Goal: Transaction & Acquisition: Purchase product/service

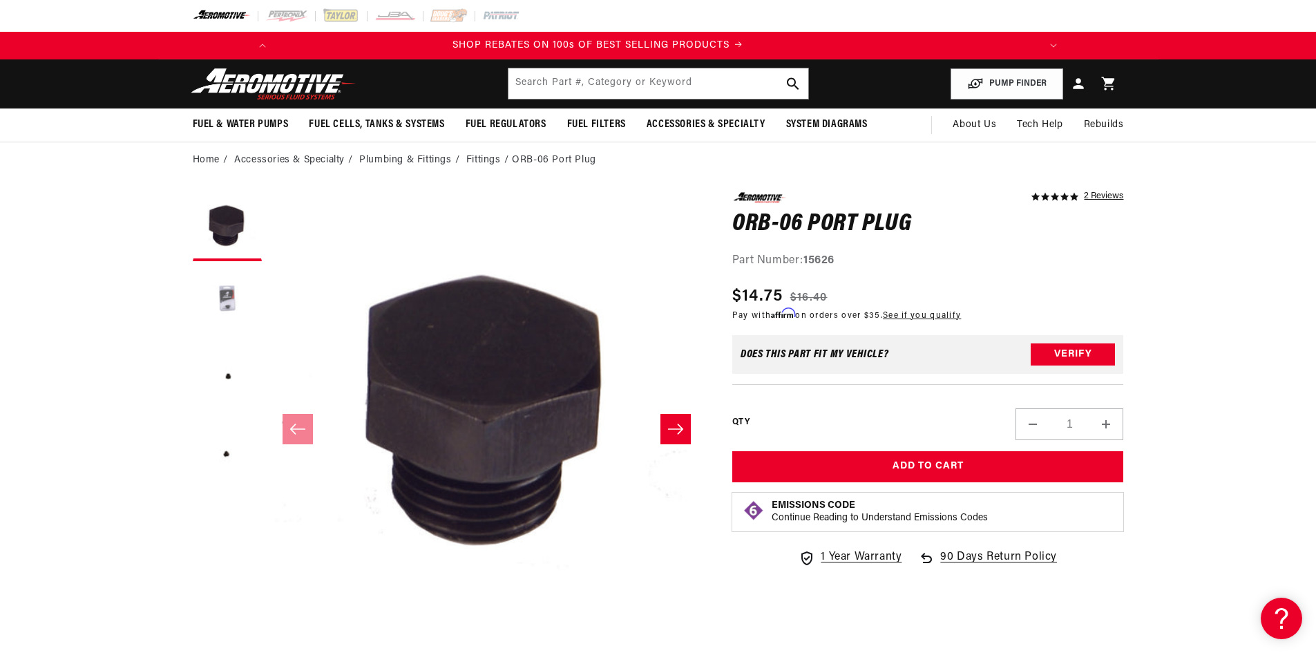
click at [229, 298] on button "Load image 2 in gallery view" at bounding box center [227, 302] width 69 height 69
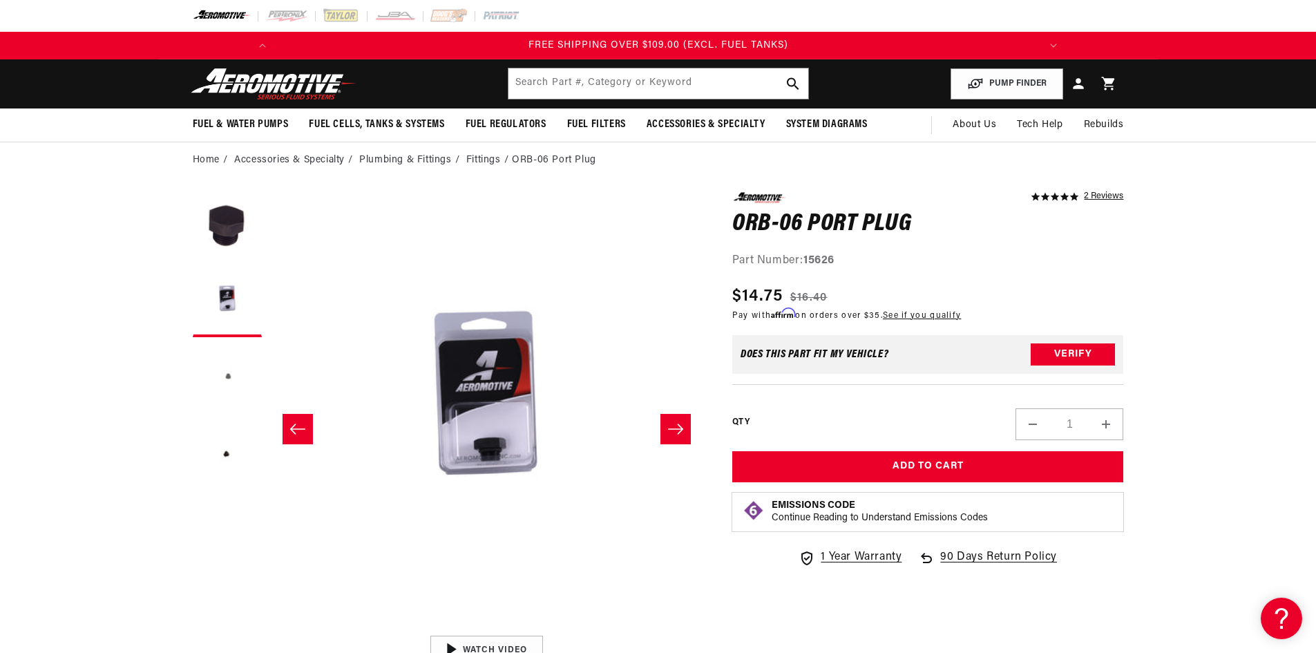
scroll to position [0, 1647]
click at [222, 370] on button "Load image 3 in gallery view" at bounding box center [227, 378] width 69 height 69
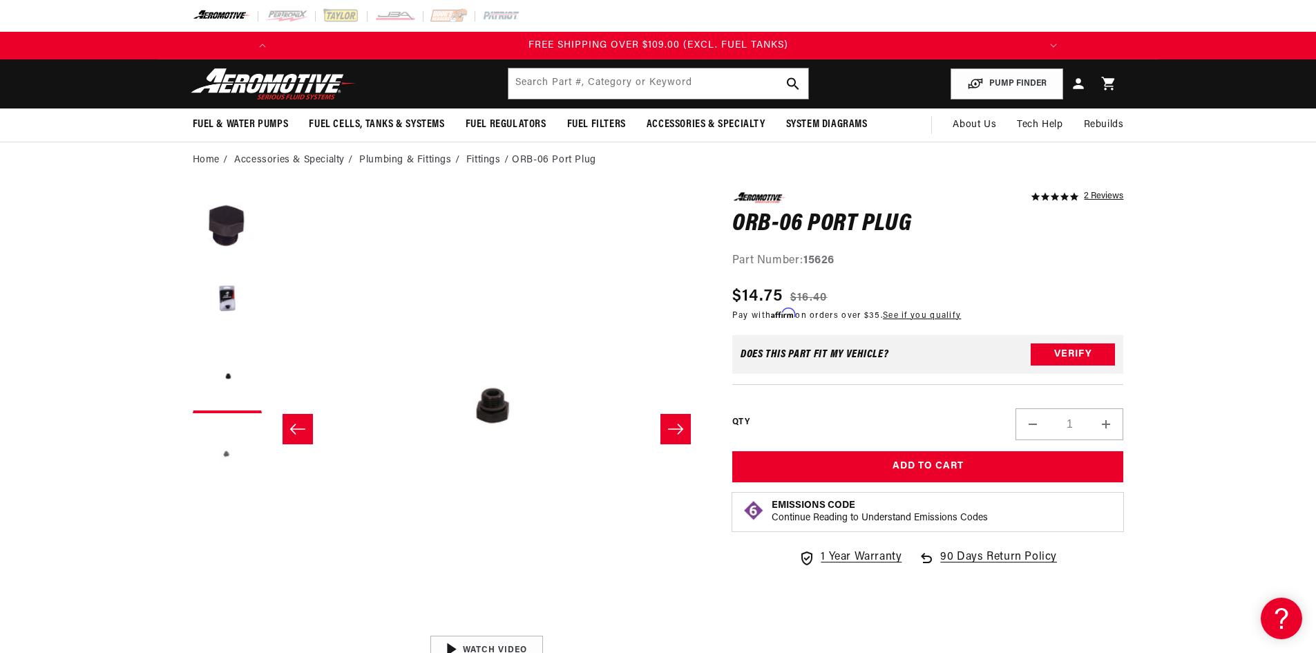
scroll to position [0, 1566]
click at [230, 450] on button "Load image 4 in gallery view" at bounding box center [227, 454] width 69 height 69
click at [1111, 421] on button "Increase quantity for ORB-06 Port Plug" at bounding box center [1105, 424] width 33 height 32
type input "2"
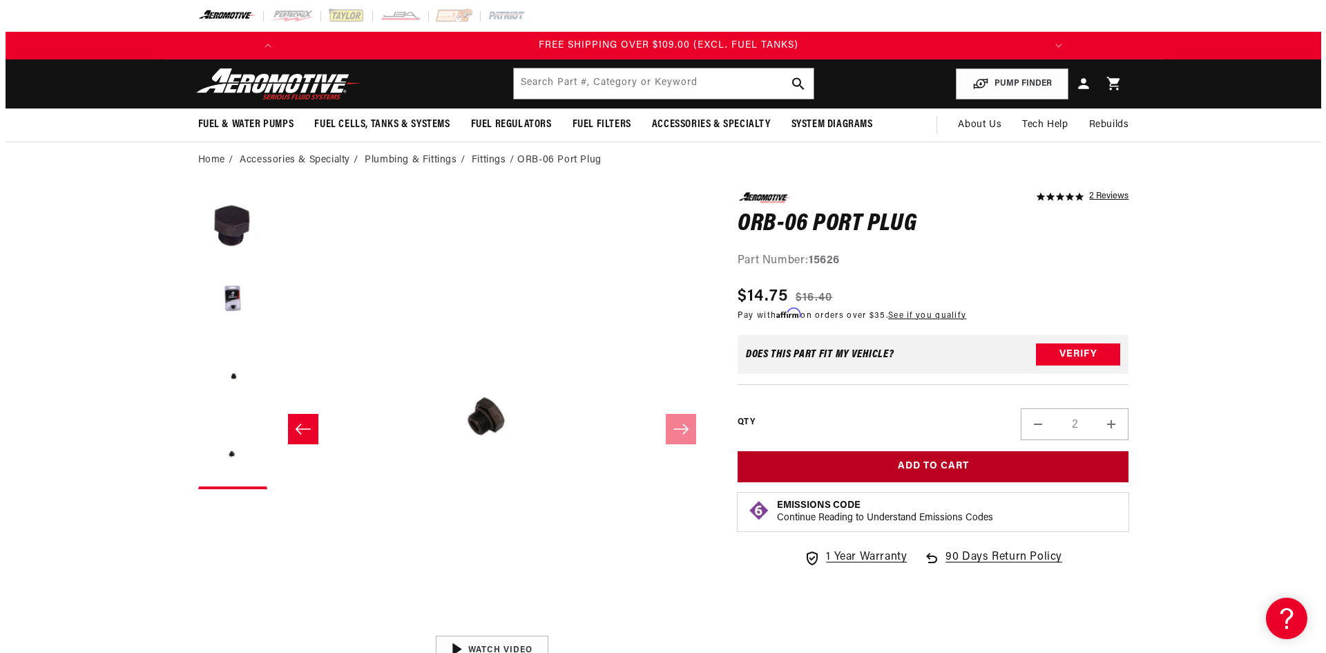
scroll to position [0, 1566]
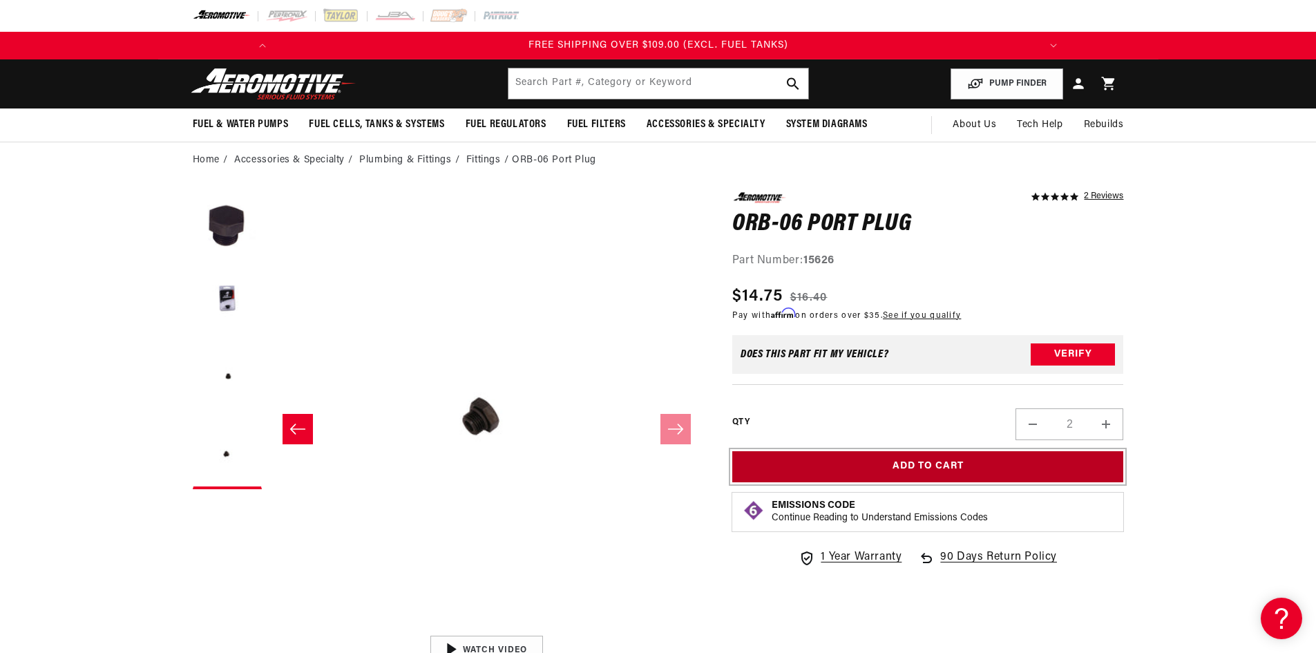
click at [961, 452] on button "Add to Cart" at bounding box center [928, 466] width 392 height 31
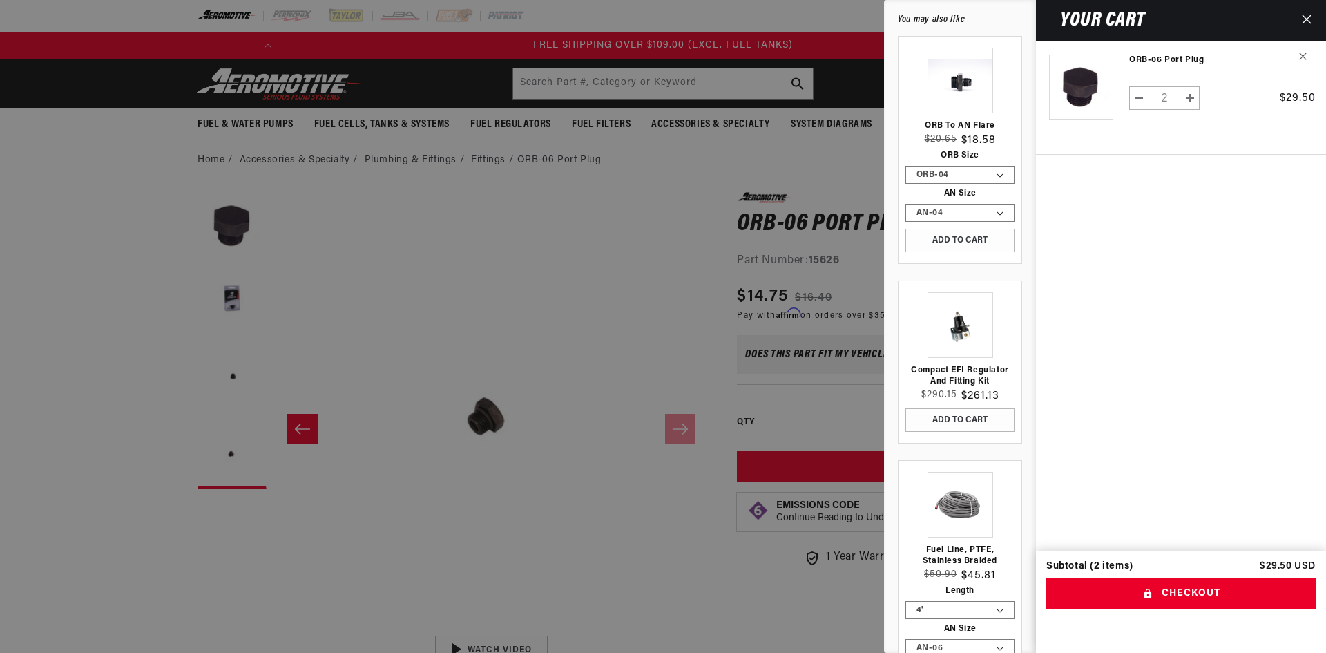
click at [955, 493] on link "Your cart" at bounding box center [959, 505] width 109 height 66
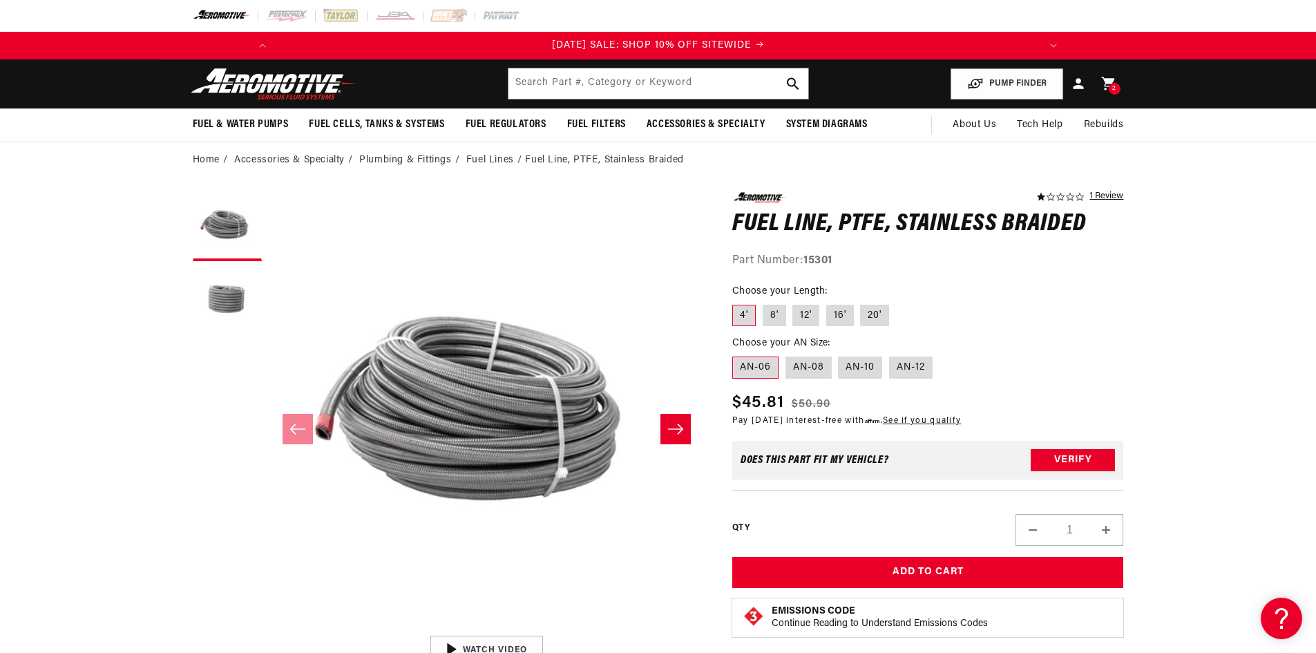
click at [763, 360] on label "AN-06" at bounding box center [755, 367] width 46 height 22
click at [736, 354] on input "AN-06" at bounding box center [736, 354] width 1 height 1
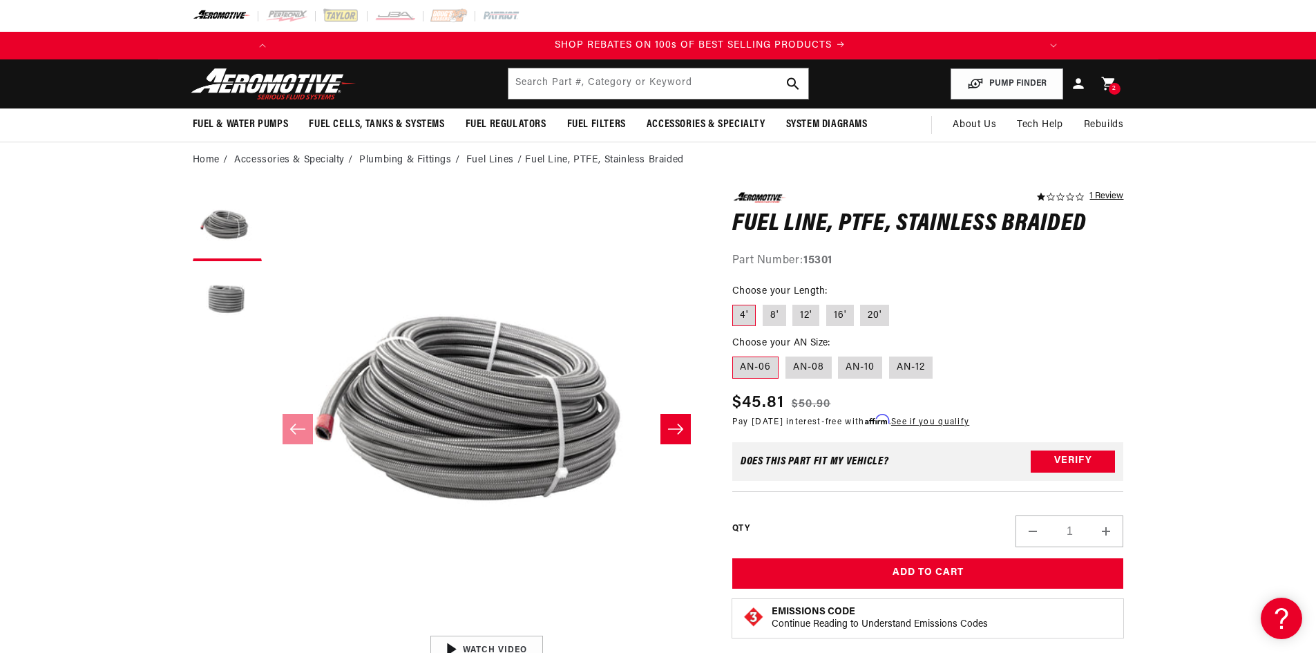
scroll to position [0, 783]
click at [499, 160] on link "Fuel Lines" at bounding box center [490, 160] width 48 height 15
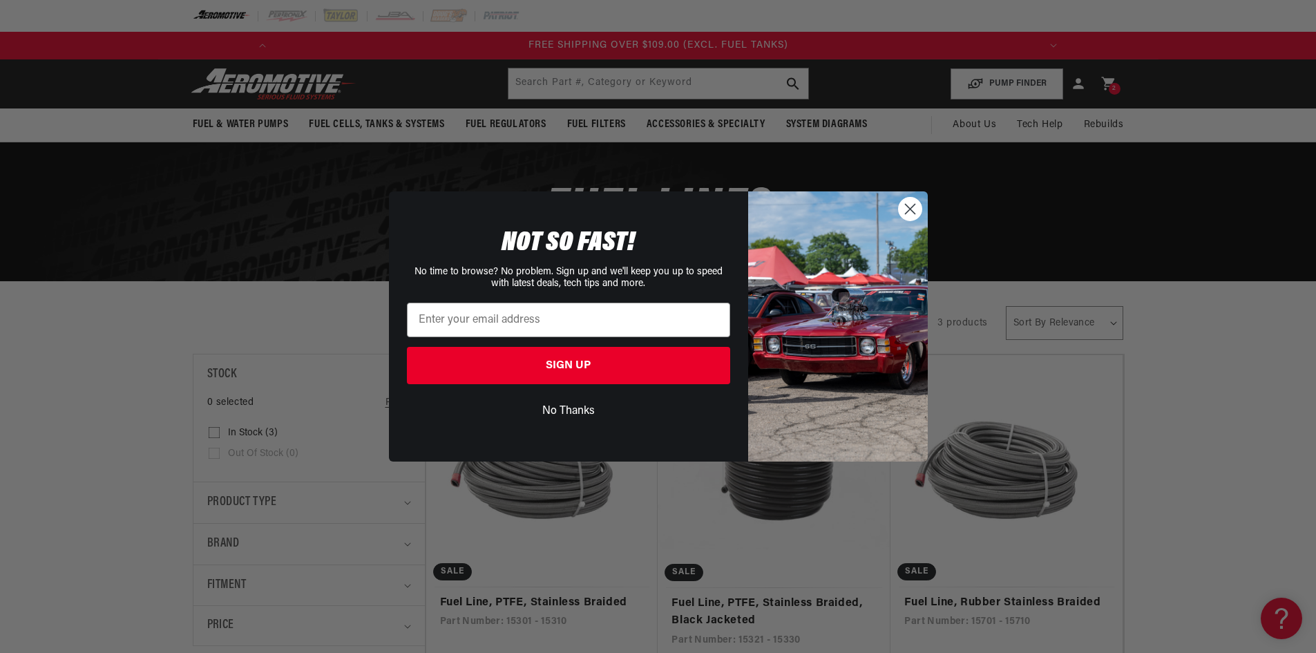
scroll to position [0, 1566]
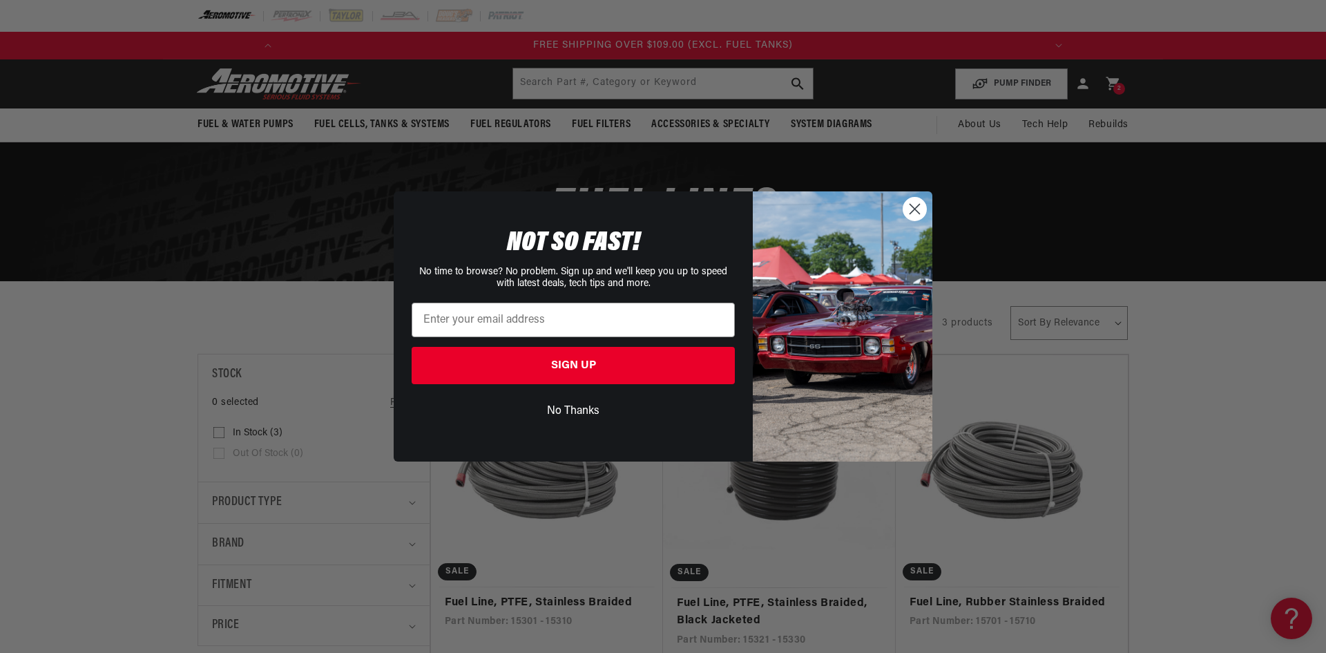
click at [914, 205] on circle "Close dialog" at bounding box center [914, 209] width 23 height 23
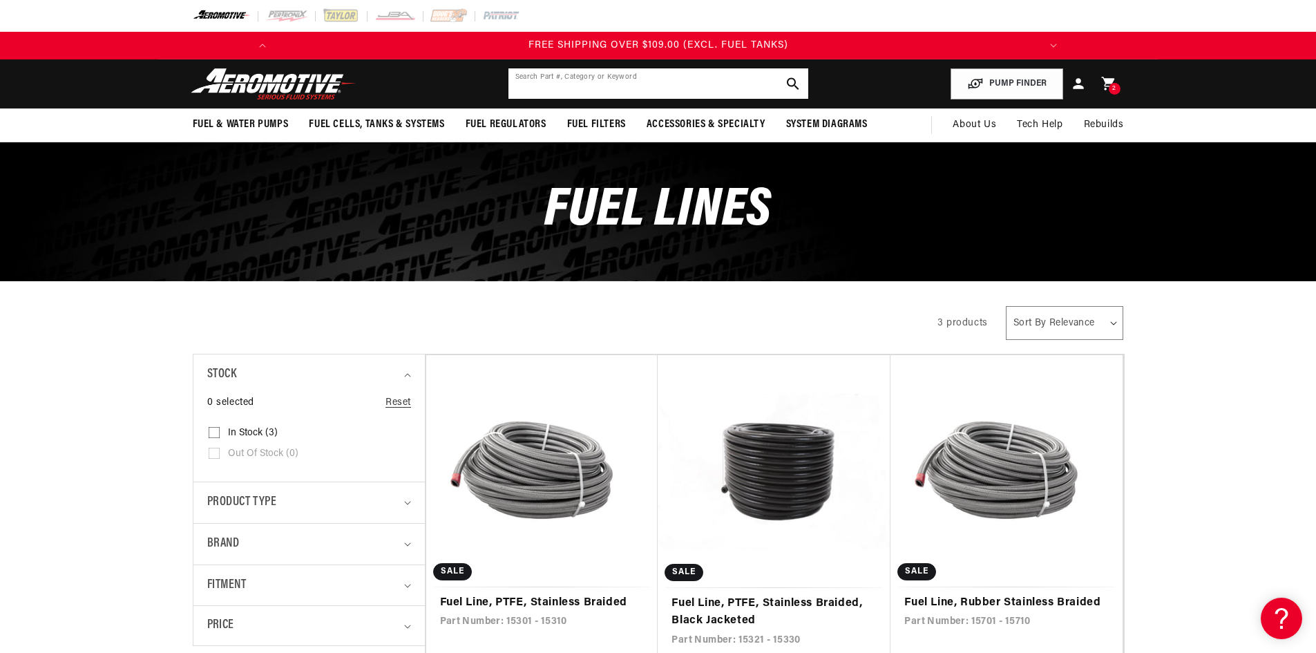
click at [673, 84] on input "text" at bounding box center [658, 83] width 300 height 30
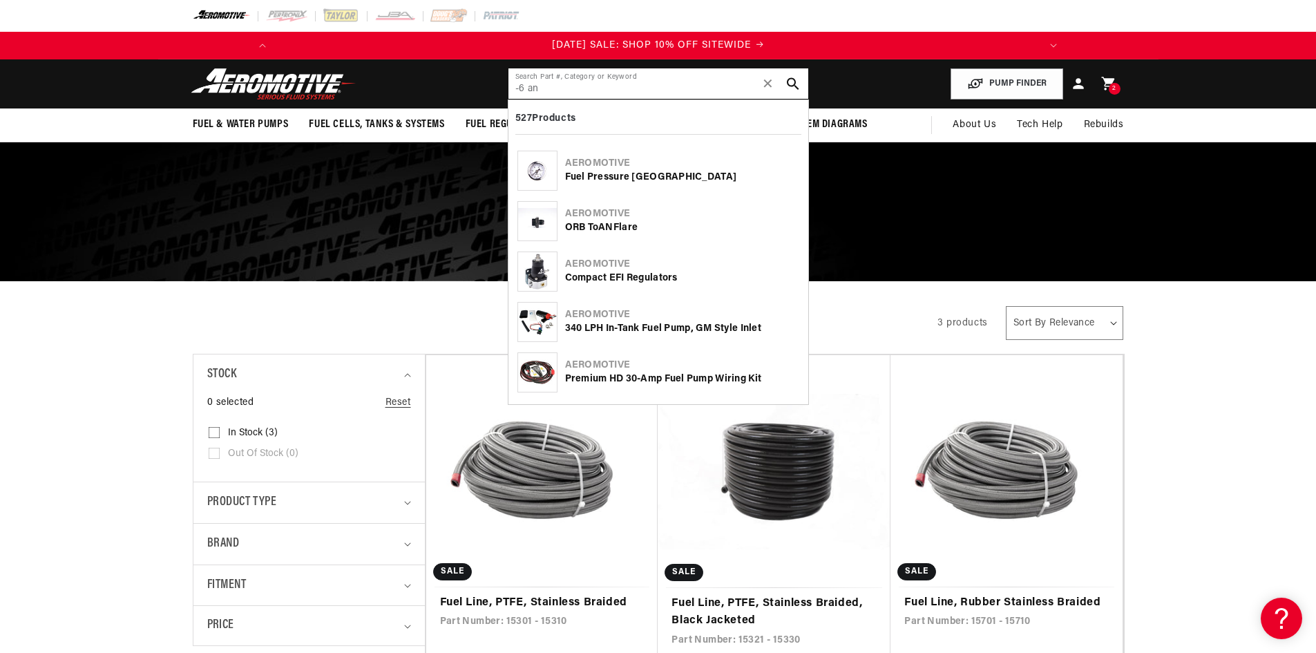
type input "-6 an"
